Goal: Transaction & Acquisition: Purchase product/service

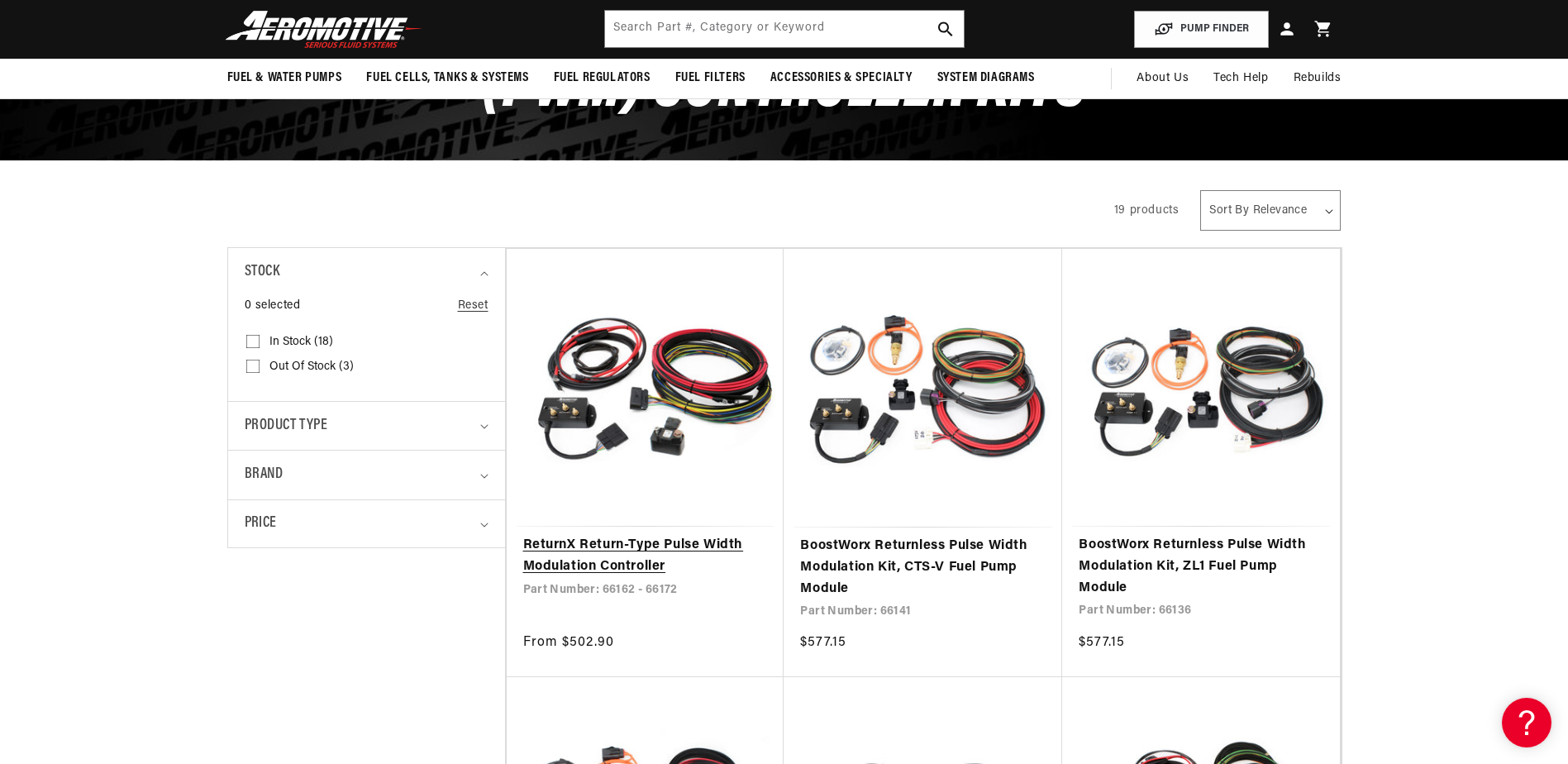
scroll to position [165, 0]
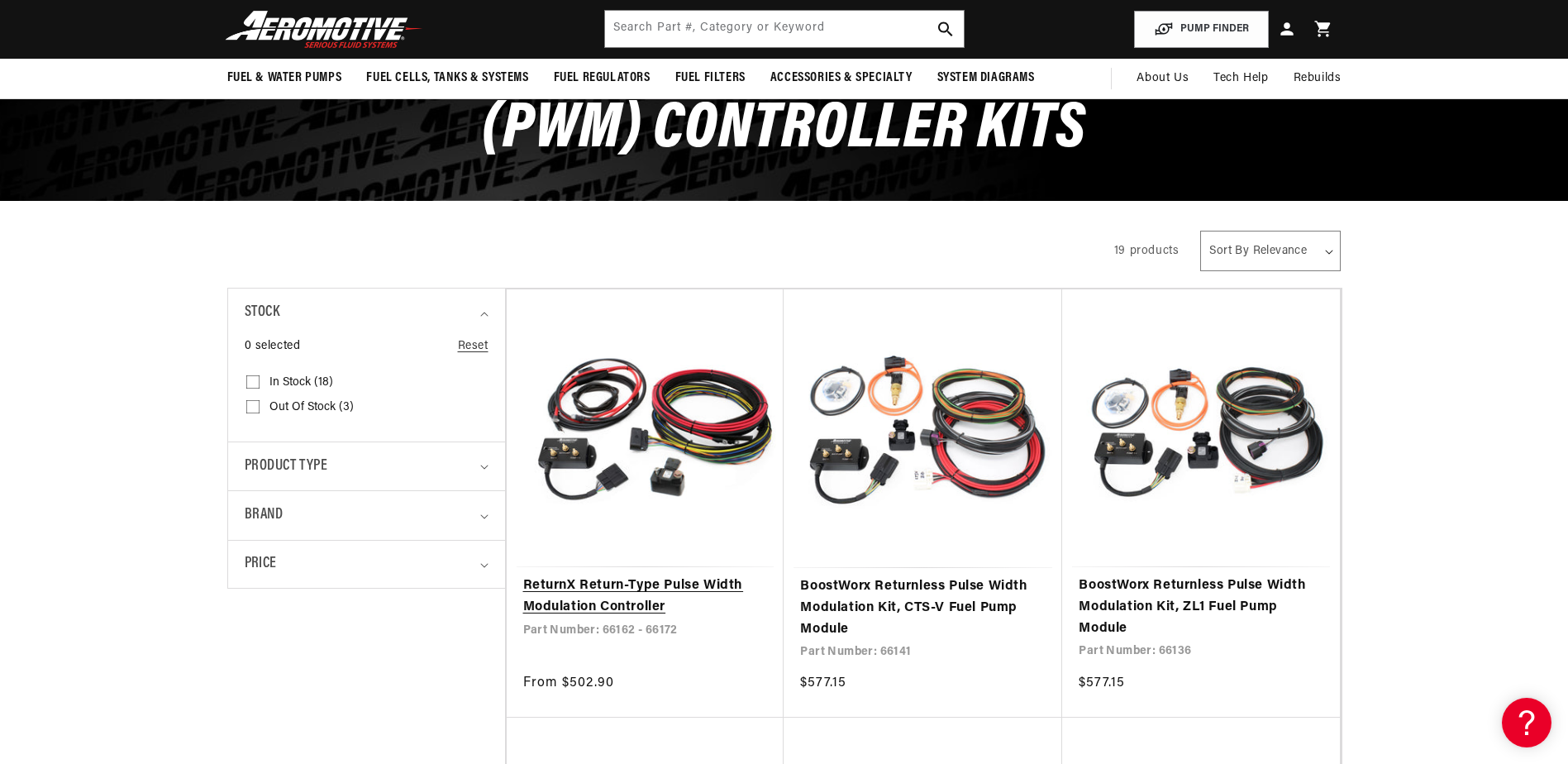
click at [578, 576] on link "ReturnX Return-Type Pulse Width Modulation Controller" at bounding box center [645, 597] width 245 height 42
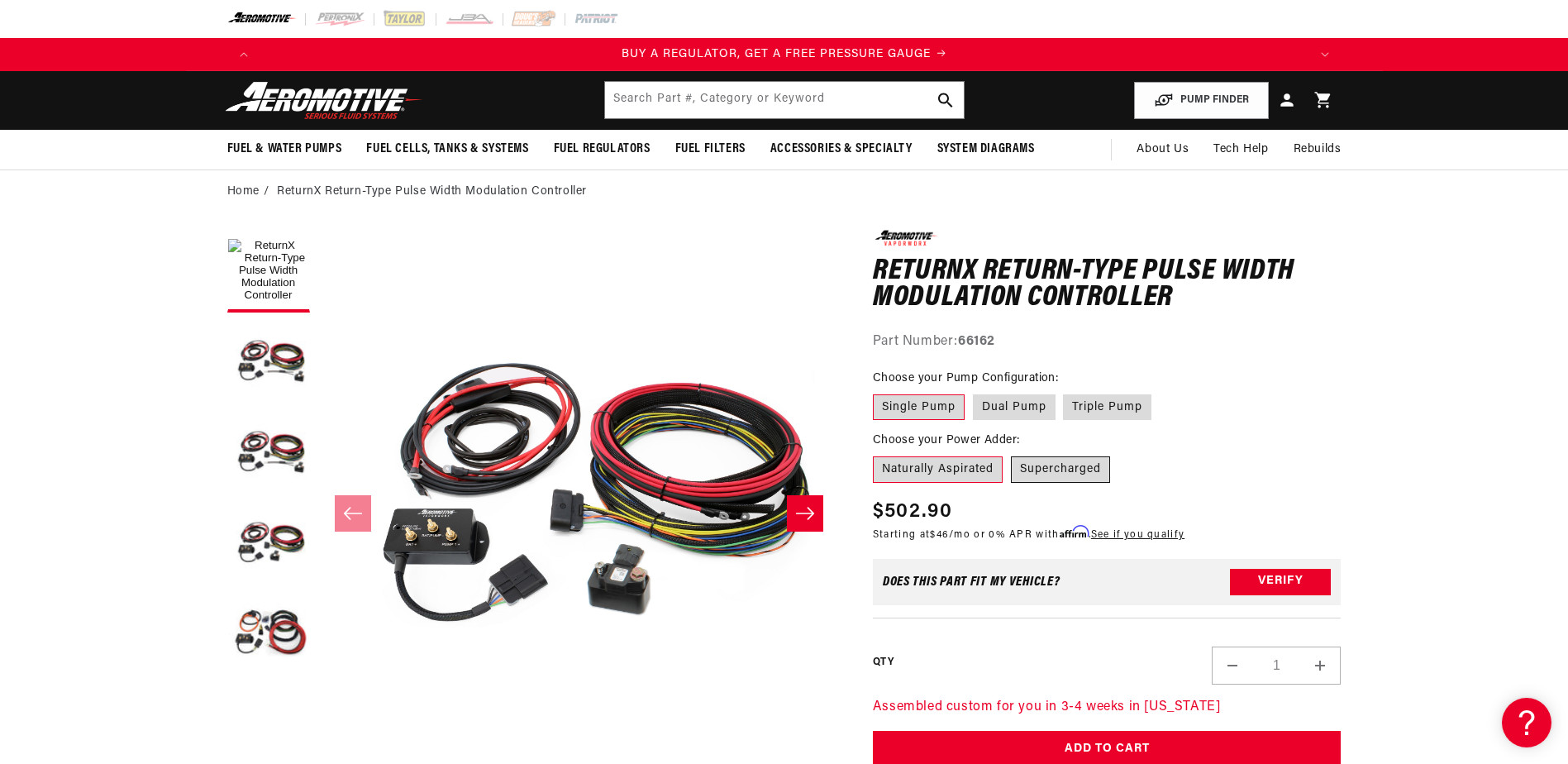
click at [1088, 469] on label "Supercharged" at bounding box center [1061, 469] width 99 height 26
click at [1012, 454] on input "Supercharged" at bounding box center [1011, 453] width 1 height 1
radio input "true"
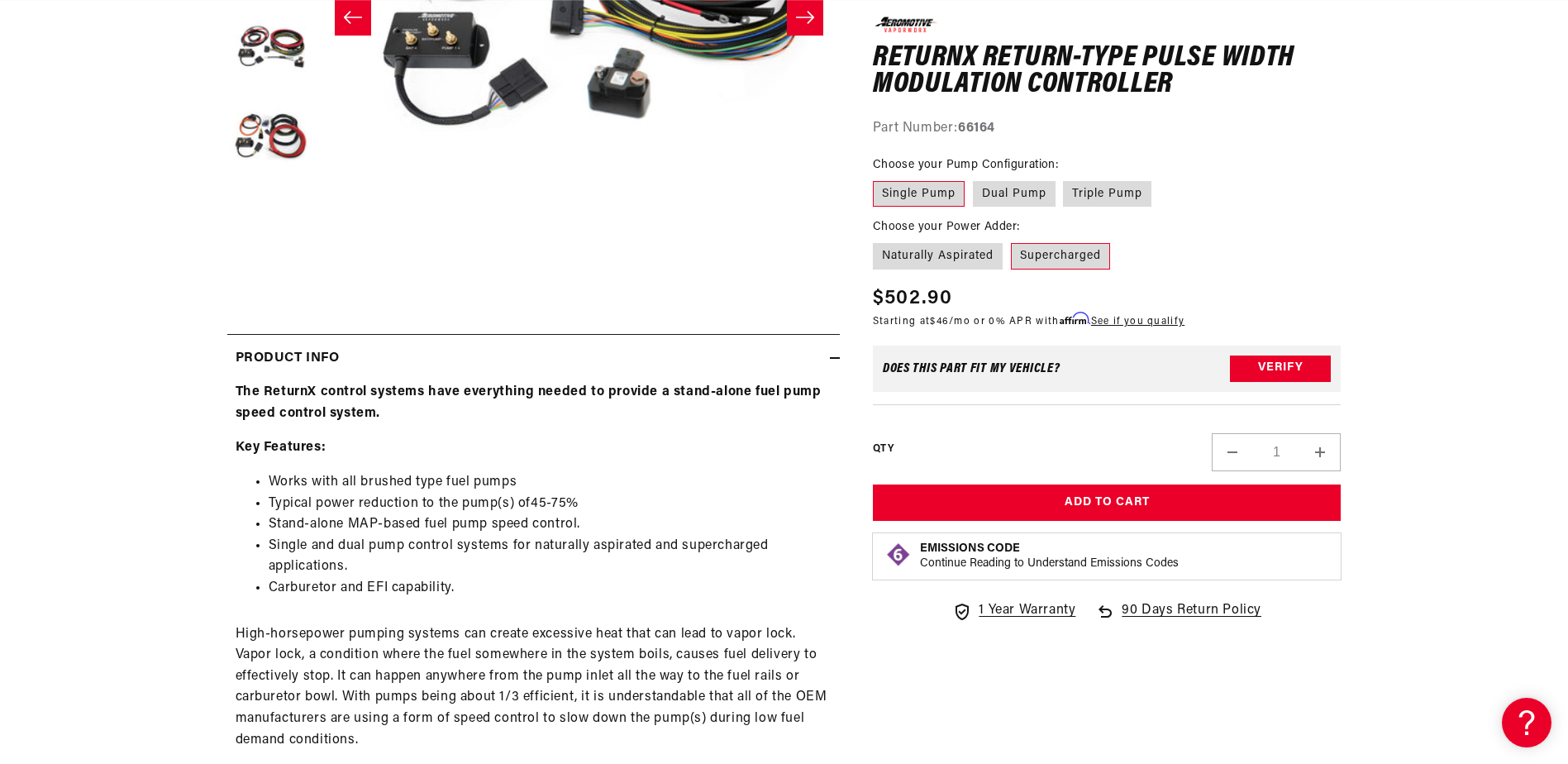
scroll to position [0, 2096]
click at [950, 247] on label "Naturally Aspirated" at bounding box center [937, 256] width 130 height 26
click at [877, 241] on input "Naturally Aspirated" at bounding box center [877, 240] width 1 height 1
radio input "true"
